Goal: Task Accomplishment & Management: Use online tool/utility

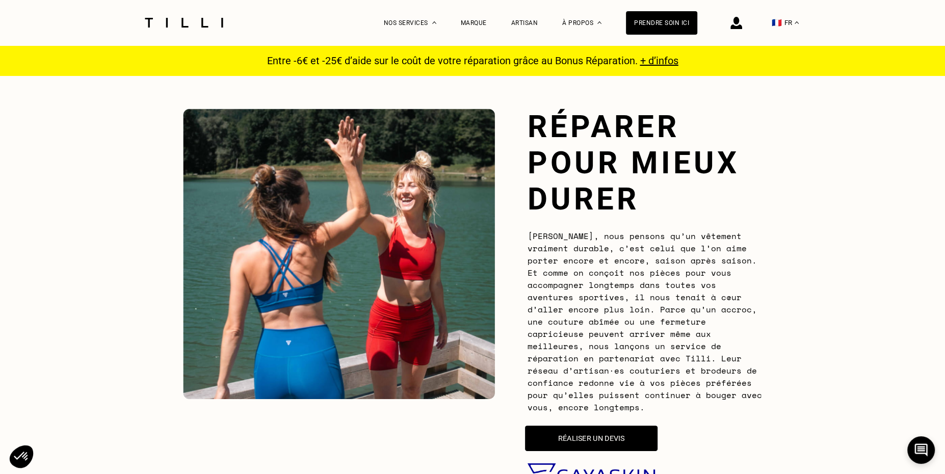
click at [566, 436] on button "Réaliser un devis" at bounding box center [591, 437] width 132 height 25
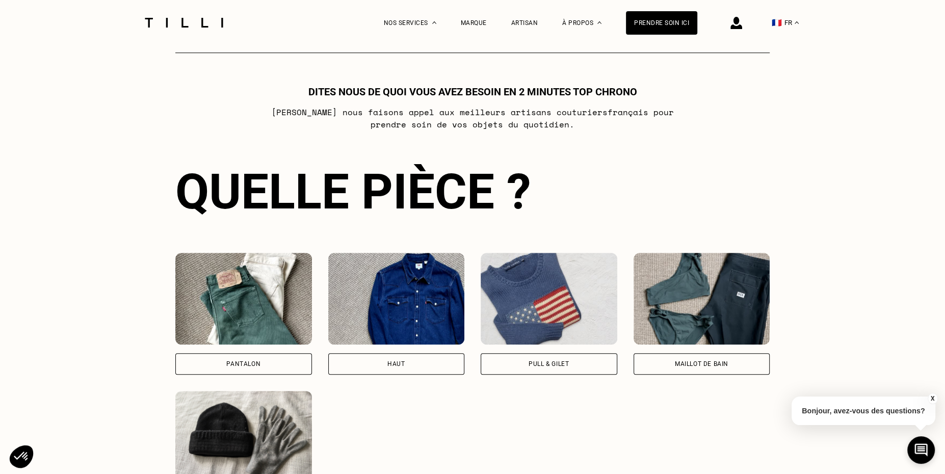
scroll to position [652, 0]
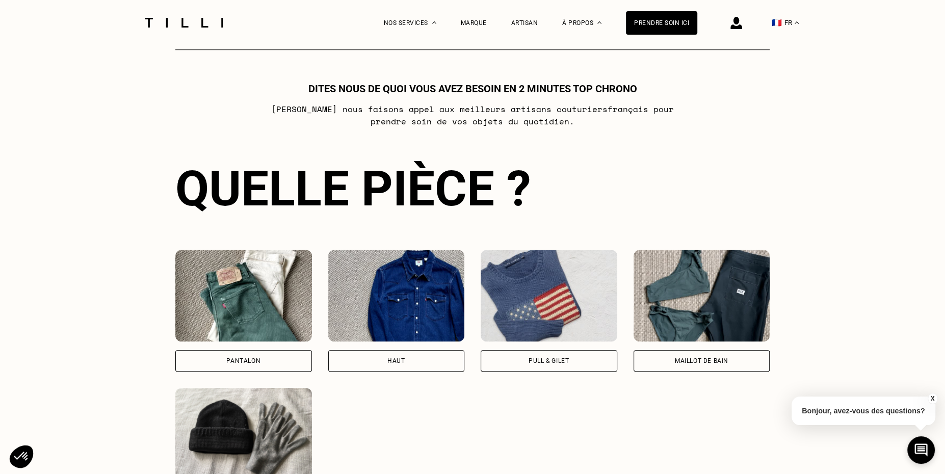
click at [258, 297] on img at bounding box center [243, 296] width 137 height 92
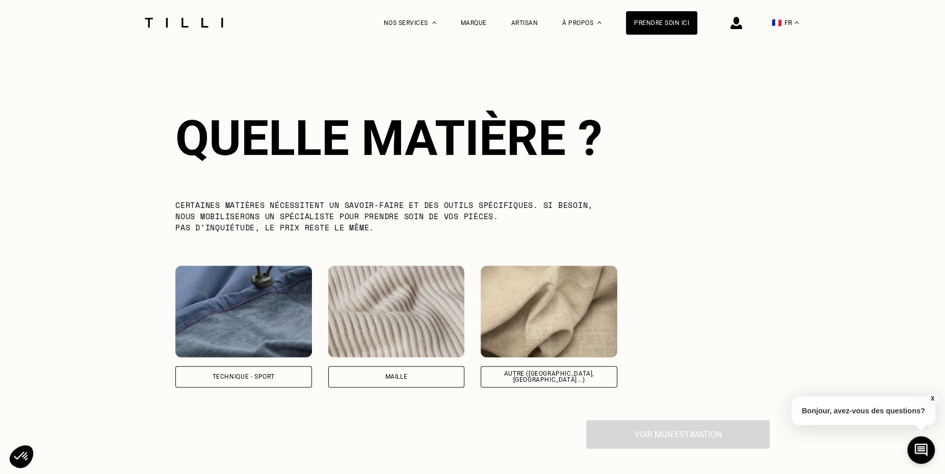
scroll to position [1126, 0]
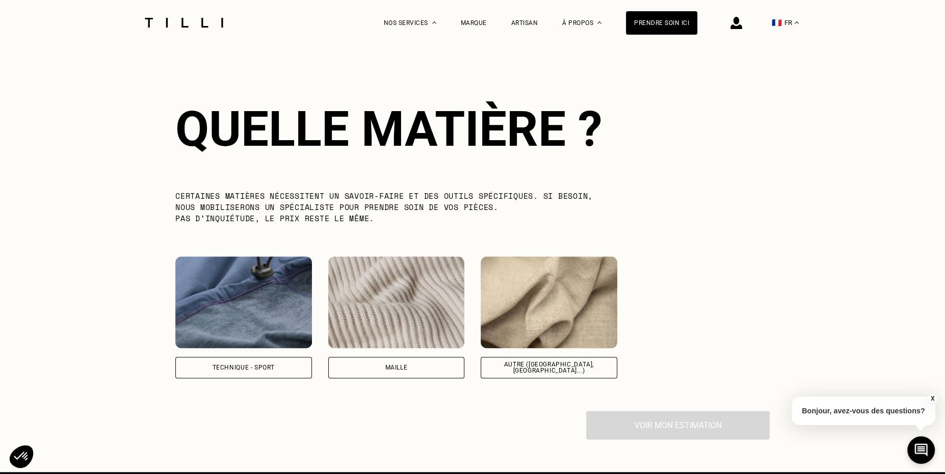
click at [258, 297] on img at bounding box center [243, 302] width 137 height 92
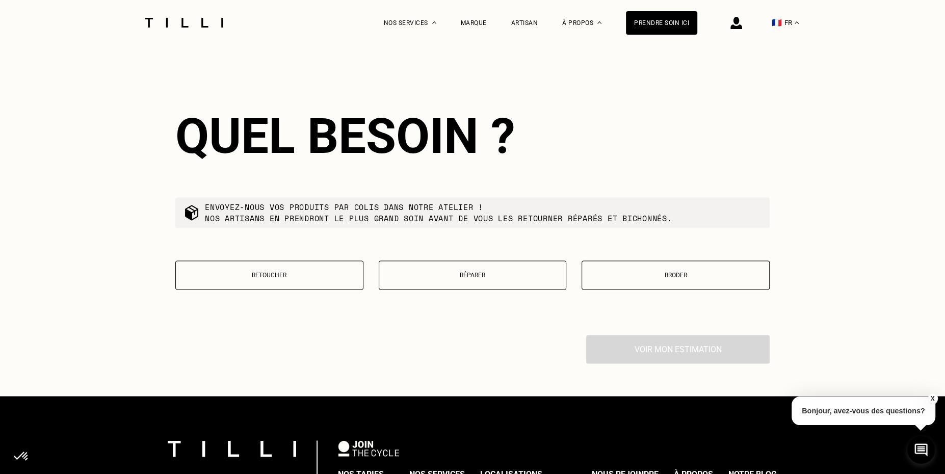
scroll to position [1470, 0]
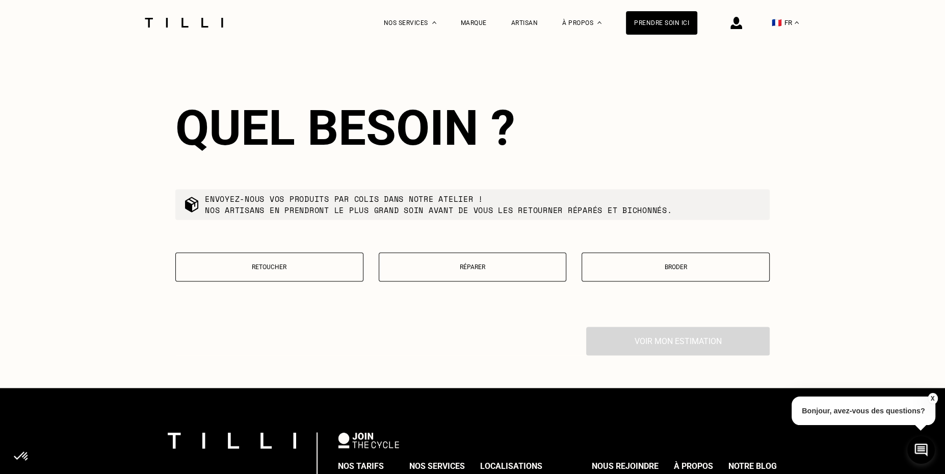
click at [430, 255] on button "Réparer" at bounding box center [473, 266] width 188 height 29
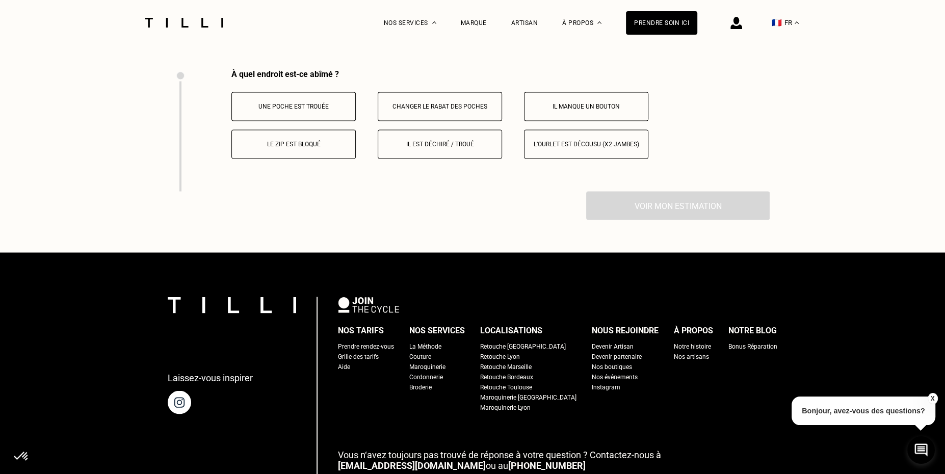
scroll to position [1731, 0]
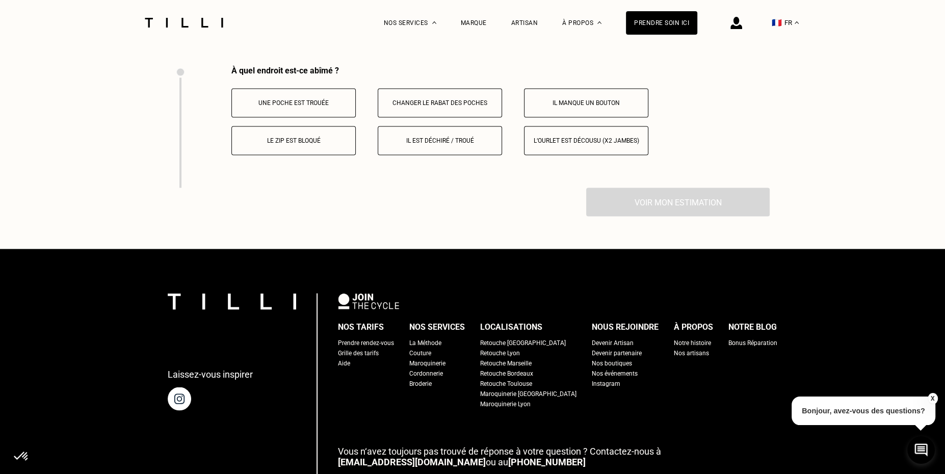
click at [459, 89] on button "Changer le rabat des poches" at bounding box center [440, 102] width 124 height 29
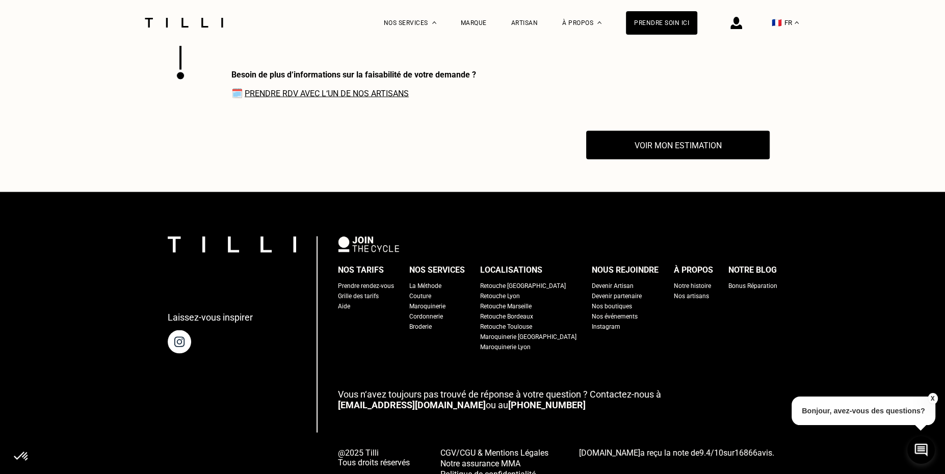
scroll to position [1853, 0]
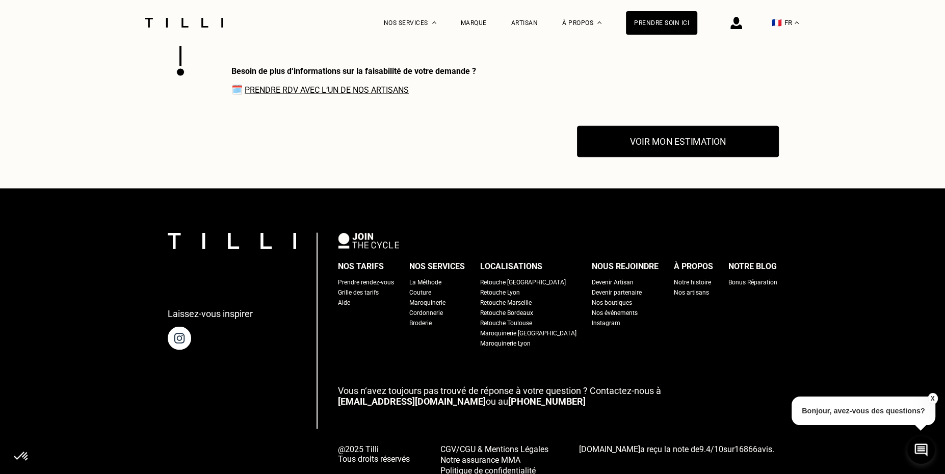
click at [669, 142] on button "Voir mon estimation" at bounding box center [678, 142] width 202 height 32
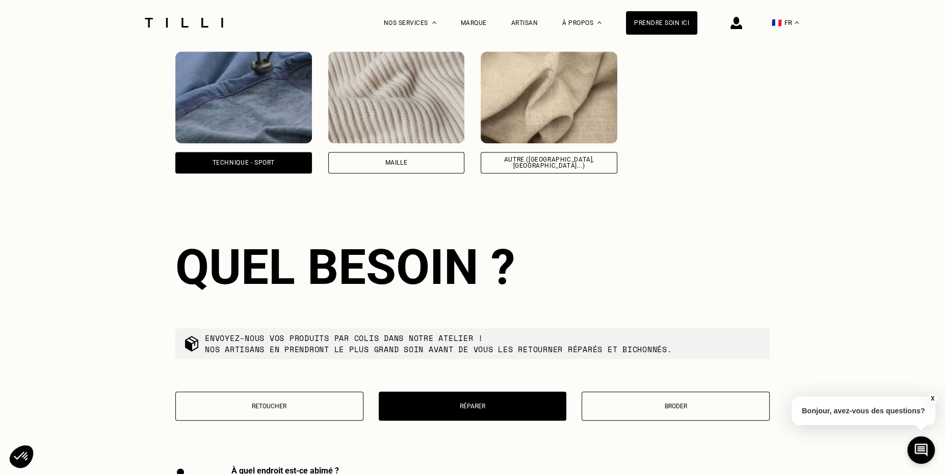
click at [410, 101] on img at bounding box center [396, 97] width 137 height 92
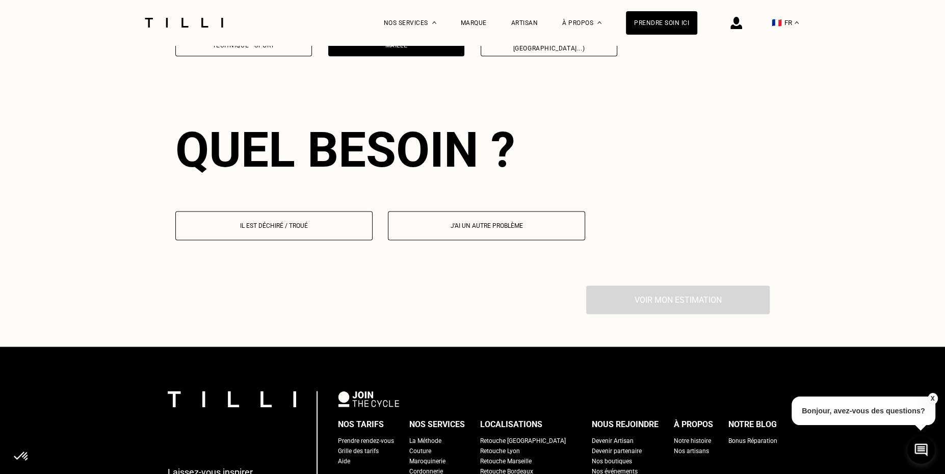
scroll to position [1470, 0]
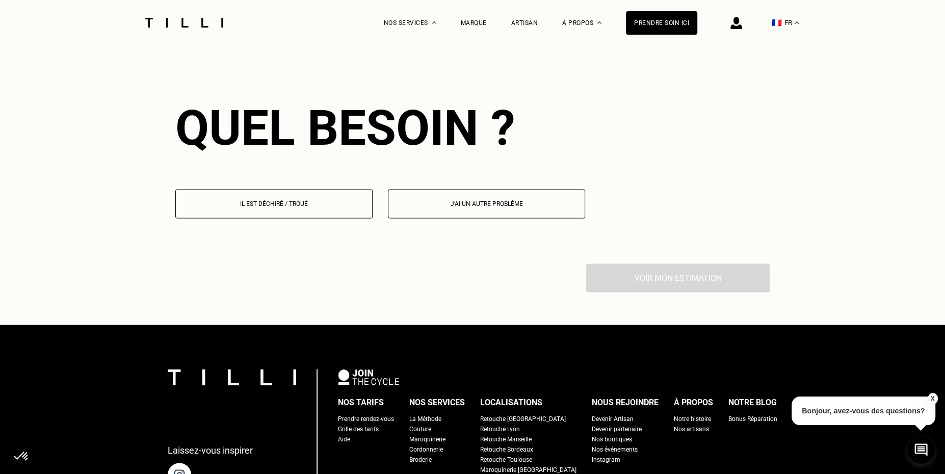
click at [447, 200] on p "J‘ai un autre problème" at bounding box center [486, 203] width 186 height 7
select select "FR"
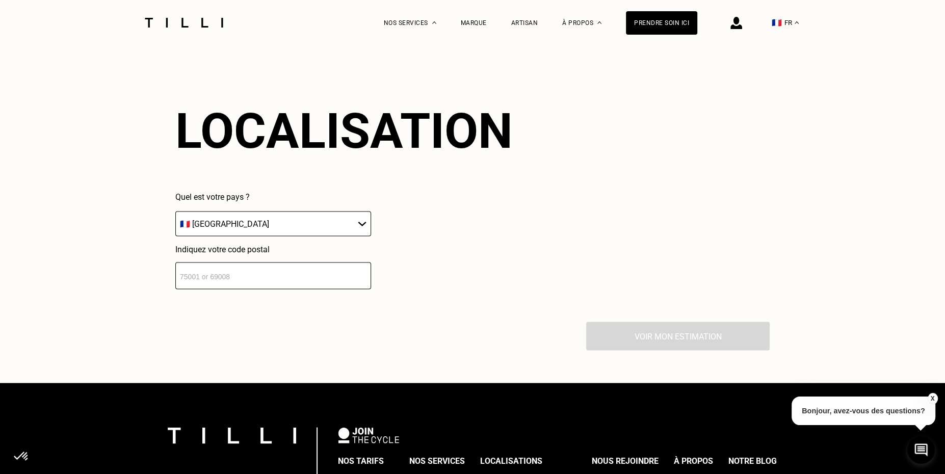
scroll to position [1668, 0]
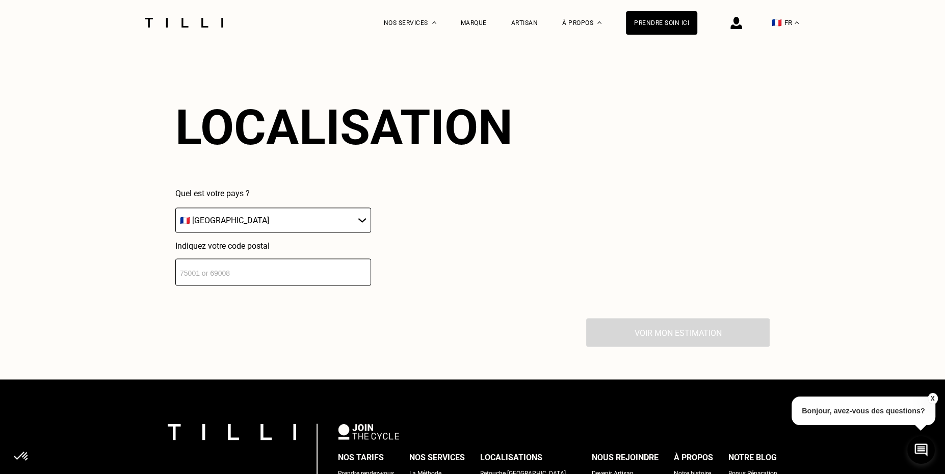
click at [282, 270] on input "number" at bounding box center [273, 271] width 196 height 27
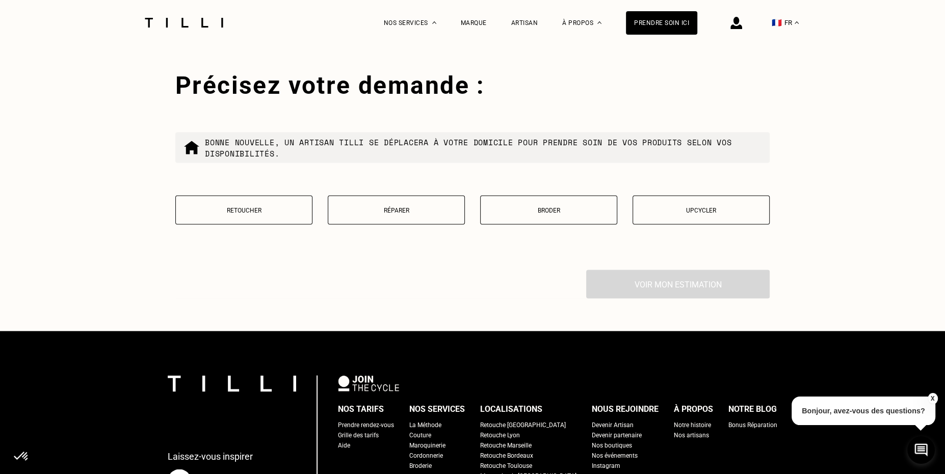
scroll to position [1919, 0]
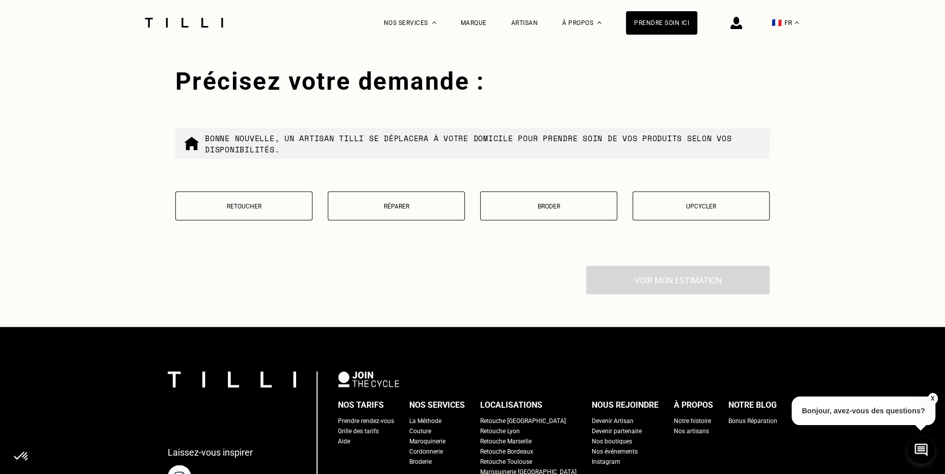
type input "75009"
click at [387, 203] on p "Réparer" at bounding box center [396, 206] width 126 height 7
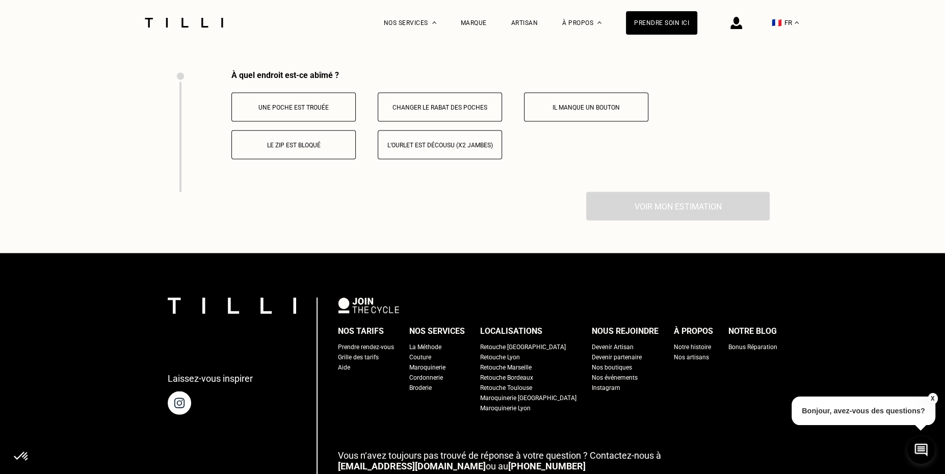
scroll to position [2118, 0]
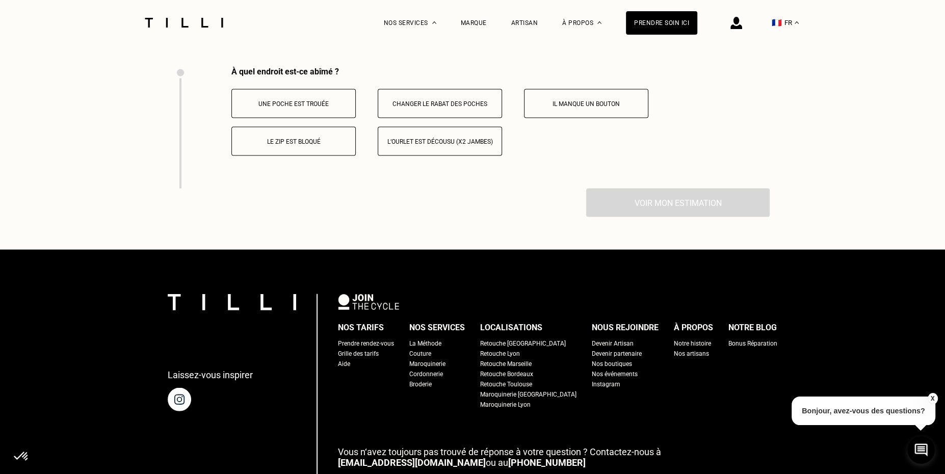
click at [445, 148] on button "L‘ourlet est décousu (x2 jambes)" at bounding box center [440, 141] width 124 height 29
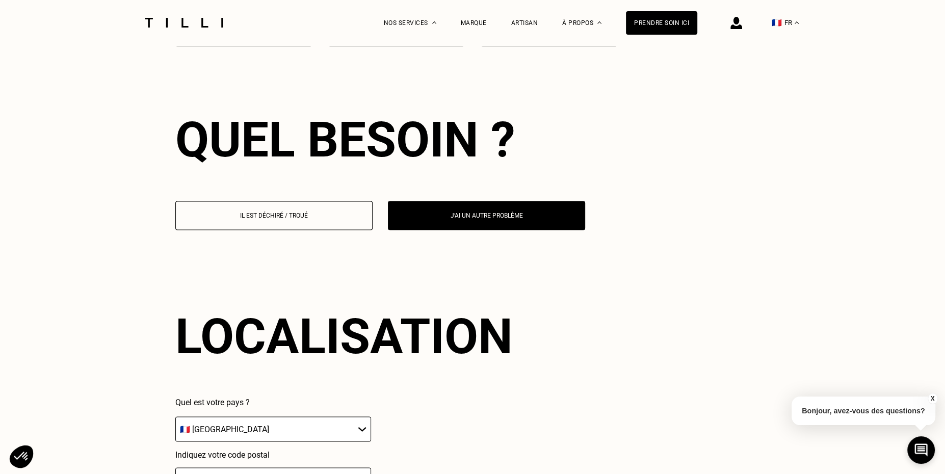
scroll to position [1455, 0]
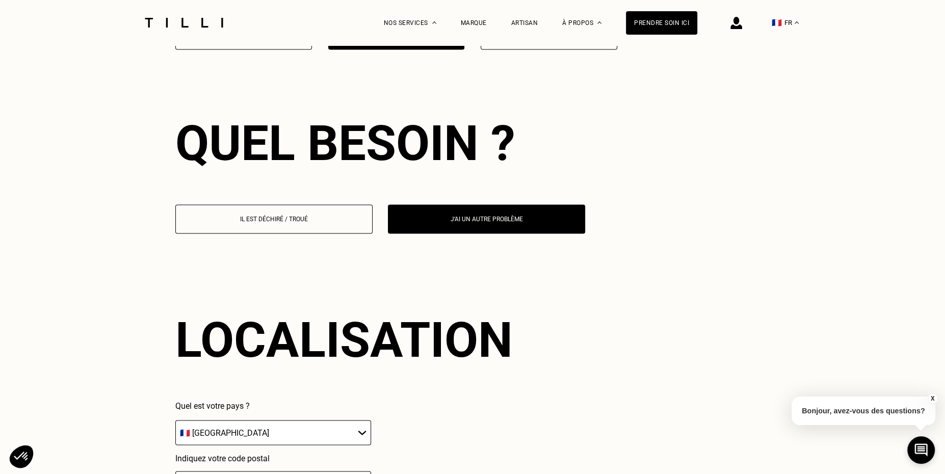
click at [262, 216] on p "Il est déchiré / troué" at bounding box center [274, 219] width 186 height 7
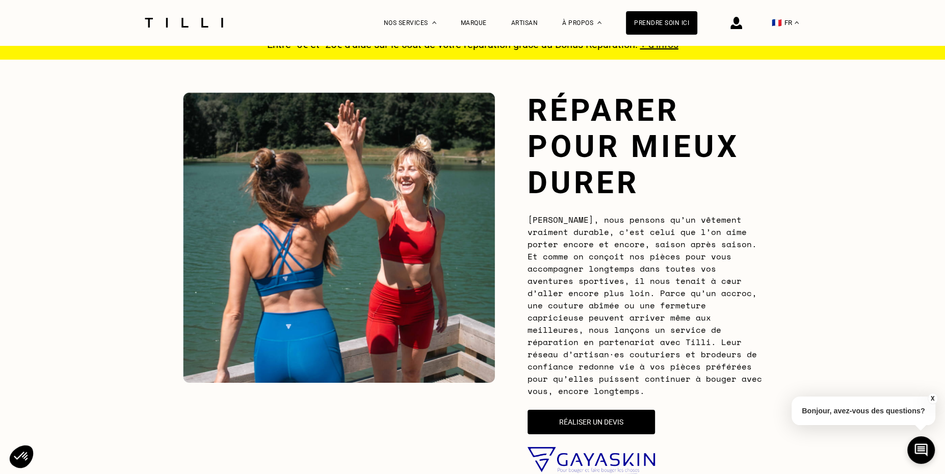
scroll to position [0, 0]
